Goal: Task Accomplishment & Management: Use online tool/utility

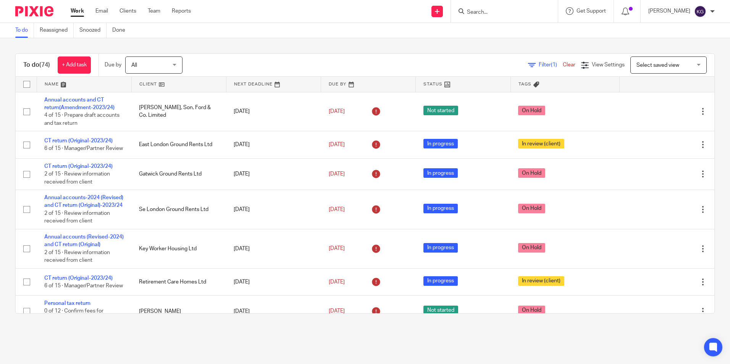
click at [481, 11] on input "Search" at bounding box center [500, 12] width 69 height 7
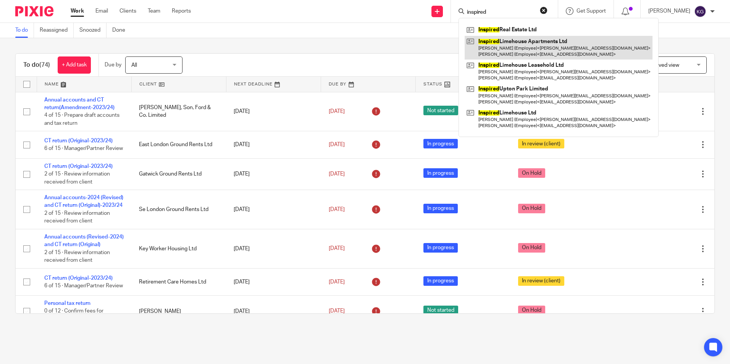
type input "inspired"
click at [508, 53] on link at bounding box center [559, 48] width 188 height 24
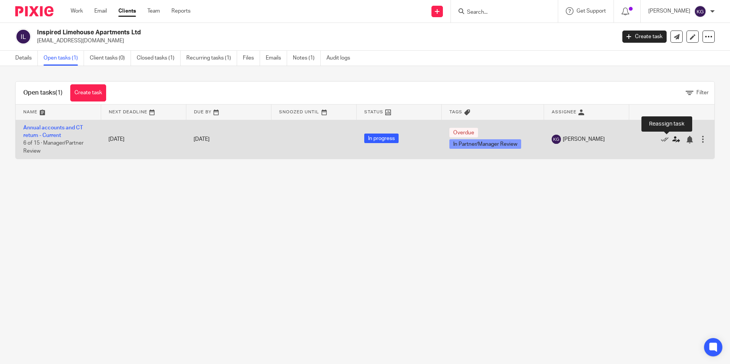
click at [672, 141] on icon at bounding box center [676, 140] width 8 height 8
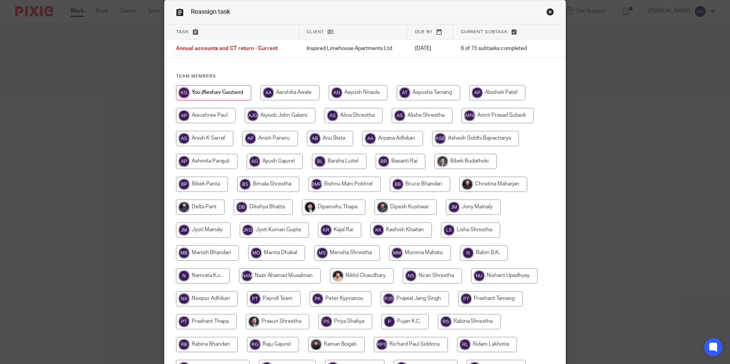
scroll to position [76, 0]
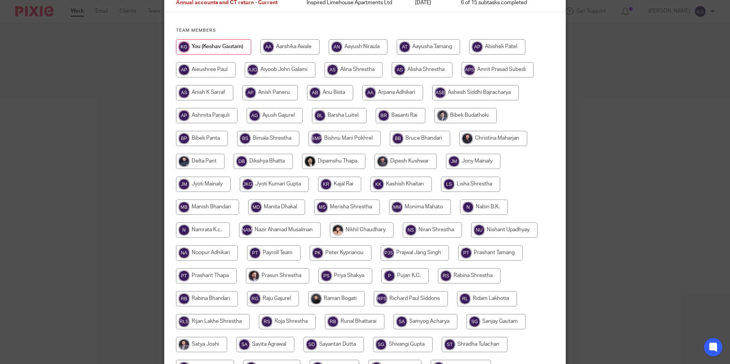
click at [339, 116] on input "radio" at bounding box center [339, 115] width 55 height 15
radio input "true"
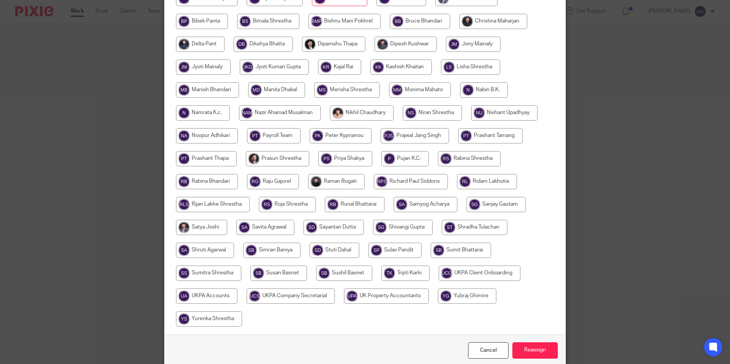
scroll to position [227, 0]
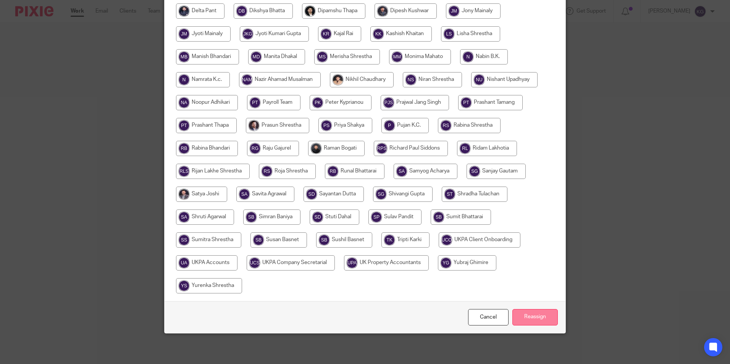
click at [537, 315] on input "Reassign" at bounding box center [534, 317] width 45 height 16
